Goal: Transaction & Acquisition: Purchase product/service

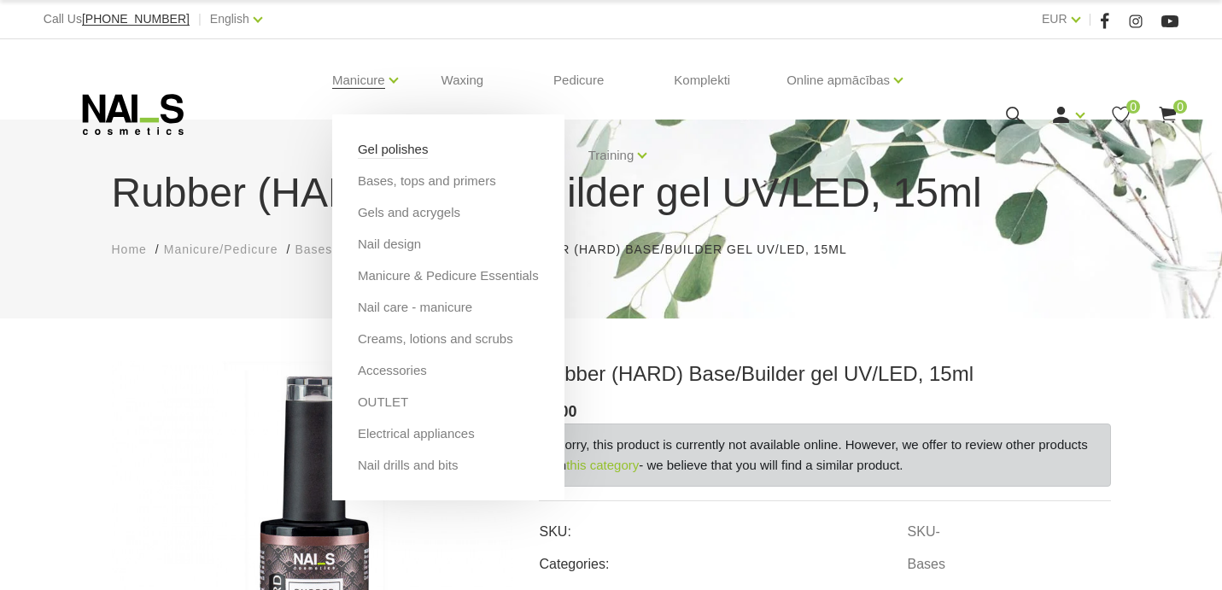
click at [402, 153] on link "Gel polishes" at bounding box center [393, 149] width 71 height 19
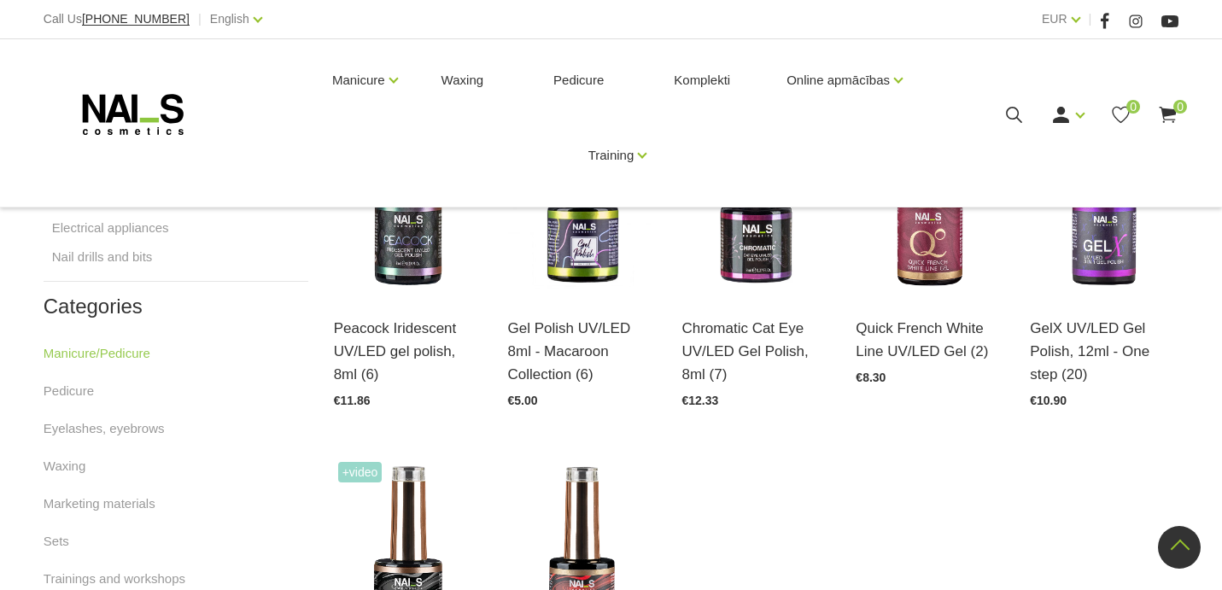
scroll to position [516, 0]
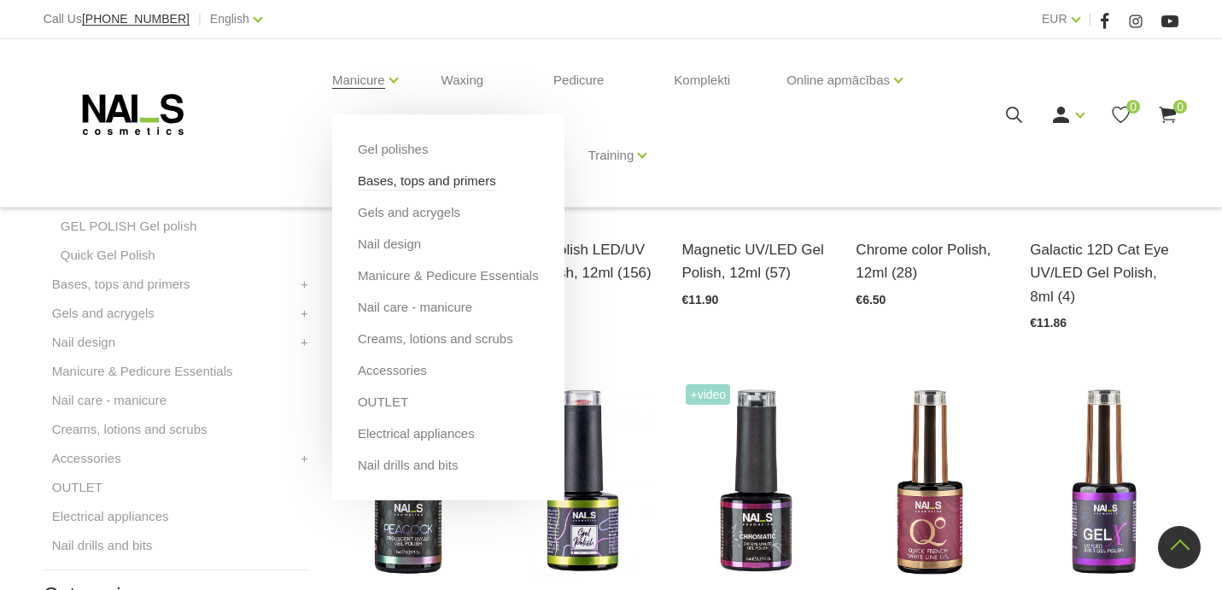
click at [408, 186] on link "Bases, tops and primers" at bounding box center [427, 181] width 138 height 19
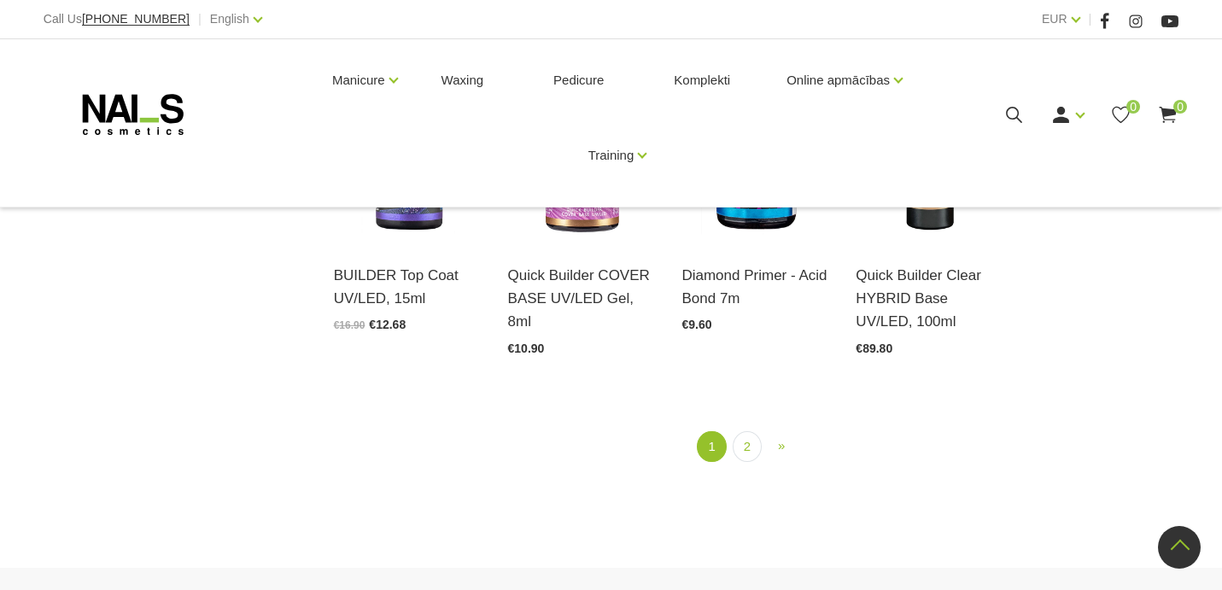
scroll to position [1970, 0]
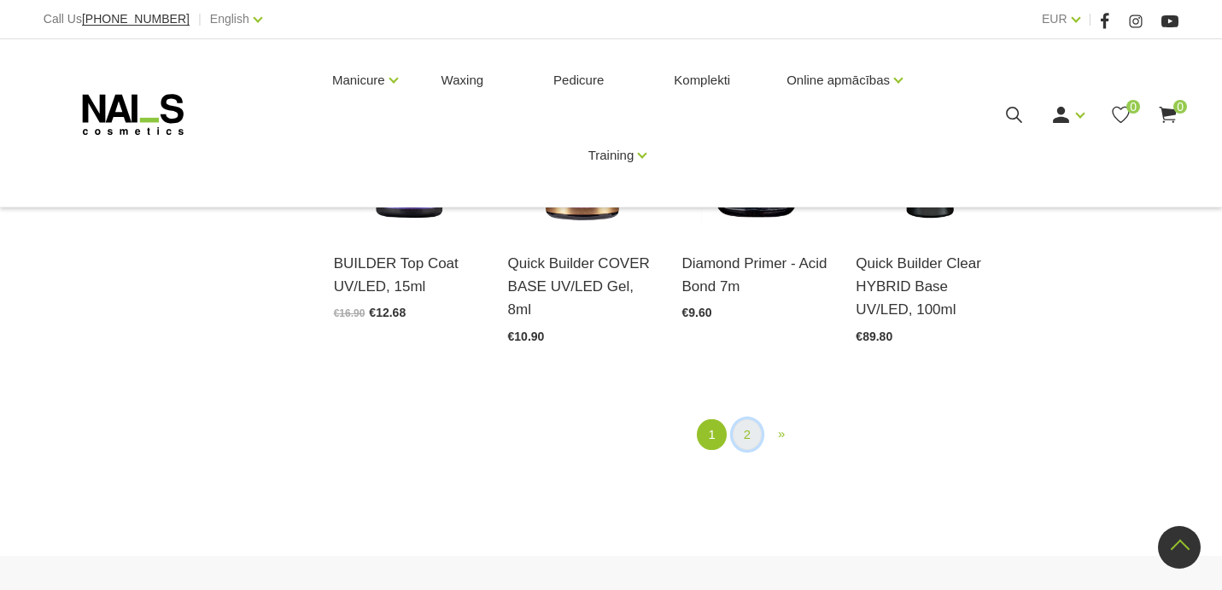
click at [747, 447] on link "2" at bounding box center [747, 435] width 29 height 32
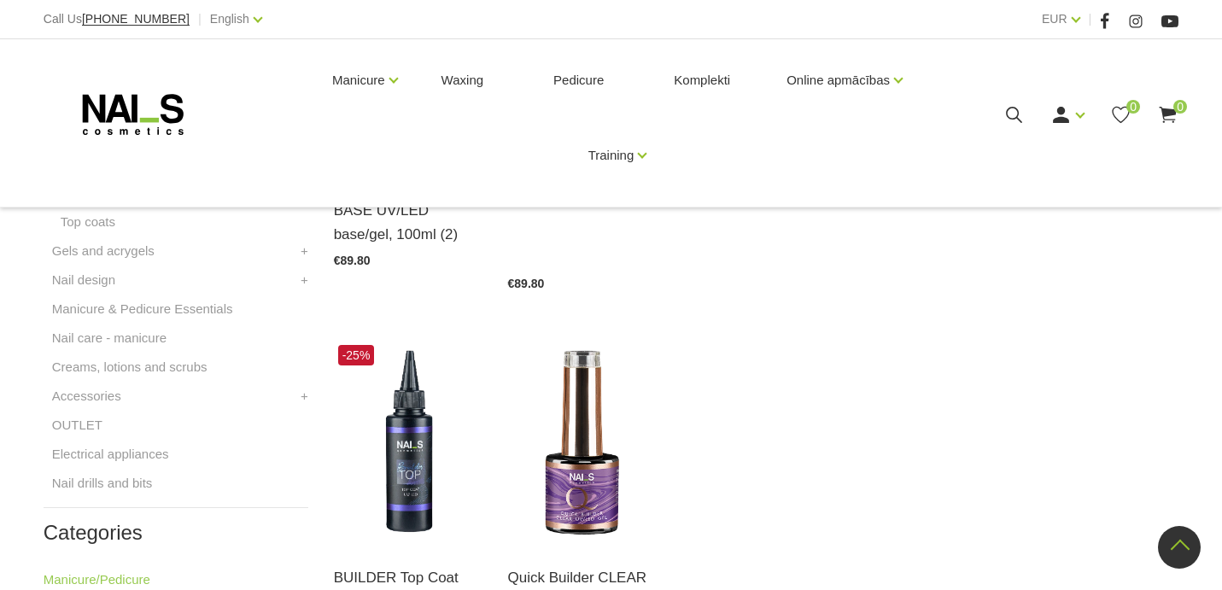
scroll to position [1177, 0]
